Goal: Understand process/instructions

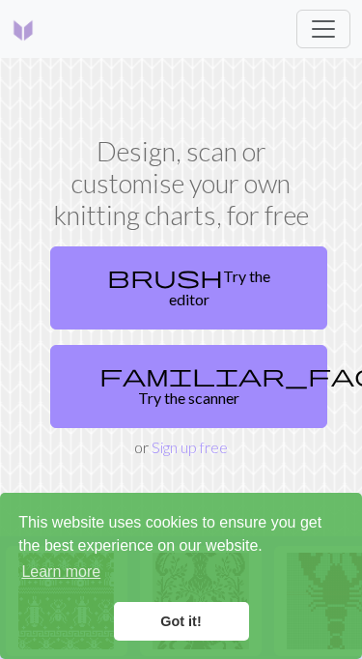
click at [207, 606] on link "Got it!" at bounding box center [181, 621] width 135 height 39
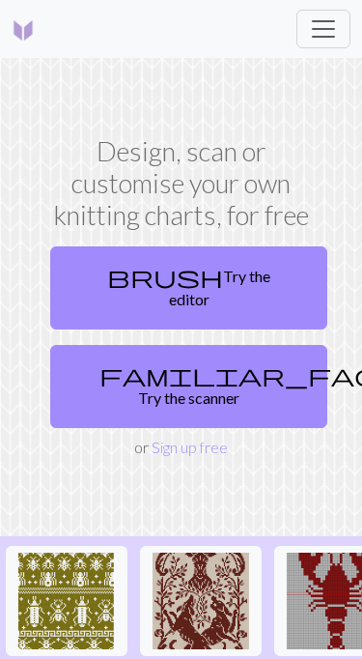
click at [280, 289] on link "brush Try the editor" at bounding box center [188, 287] width 277 height 83
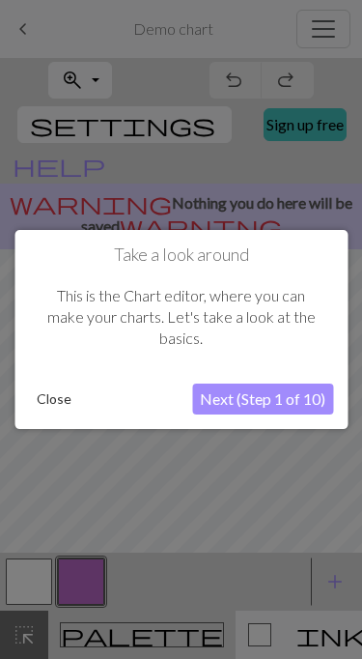
click at [308, 398] on button "Next (Step 1 of 10)" at bounding box center [262, 398] width 141 height 31
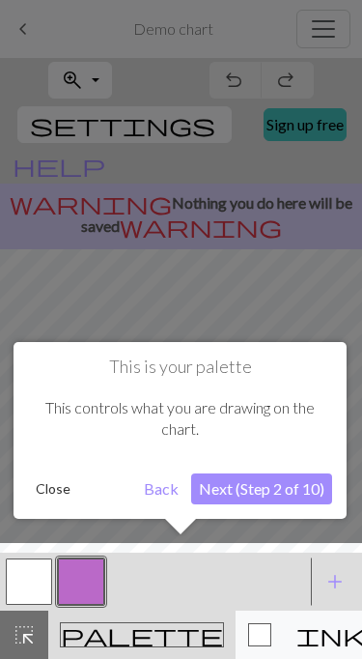
click at [64, 494] on button "Close" at bounding box center [53, 488] width 50 height 29
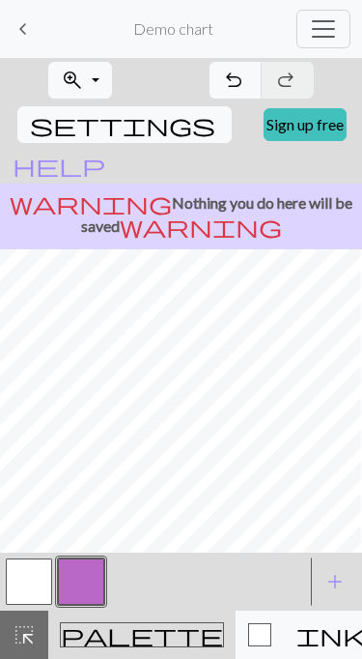
scroll to position [0, 32]
click at [19, 577] on button "button" at bounding box center [29, 581] width 46 height 46
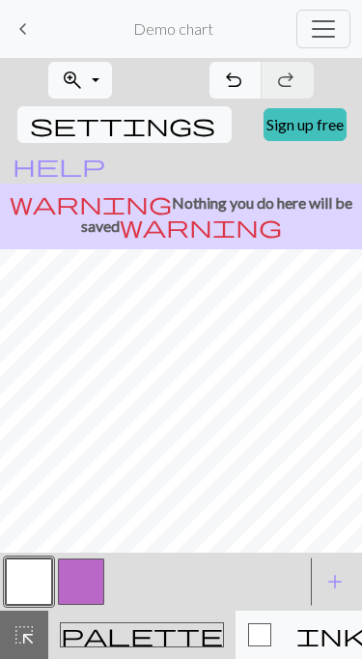
click at [88, 574] on button "button" at bounding box center [81, 581] width 46 height 46
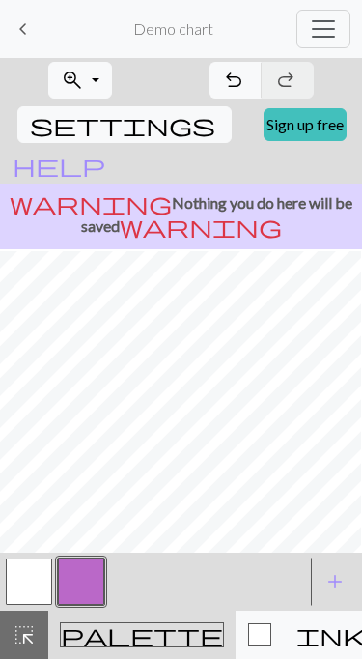
scroll to position [161, 13]
click at [31, 23] on span "keyboard_arrow_left" at bounding box center [23, 28] width 23 height 27
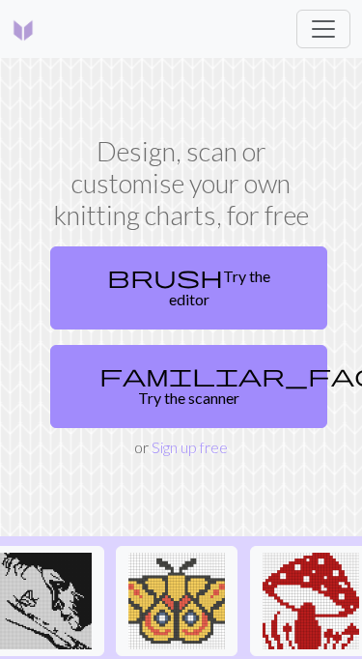
scroll to position [0, 2982]
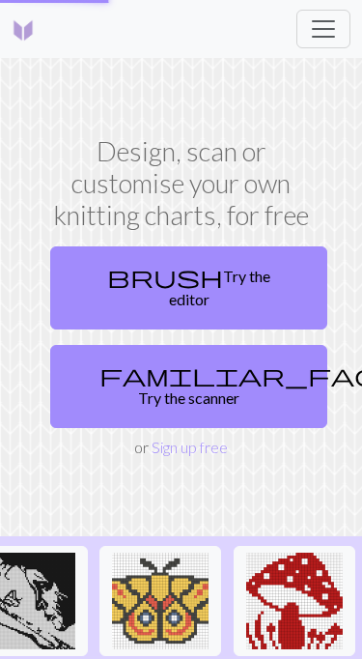
scroll to position [0, 2989]
